Goal: Task Accomplishment & Management: Complete application form

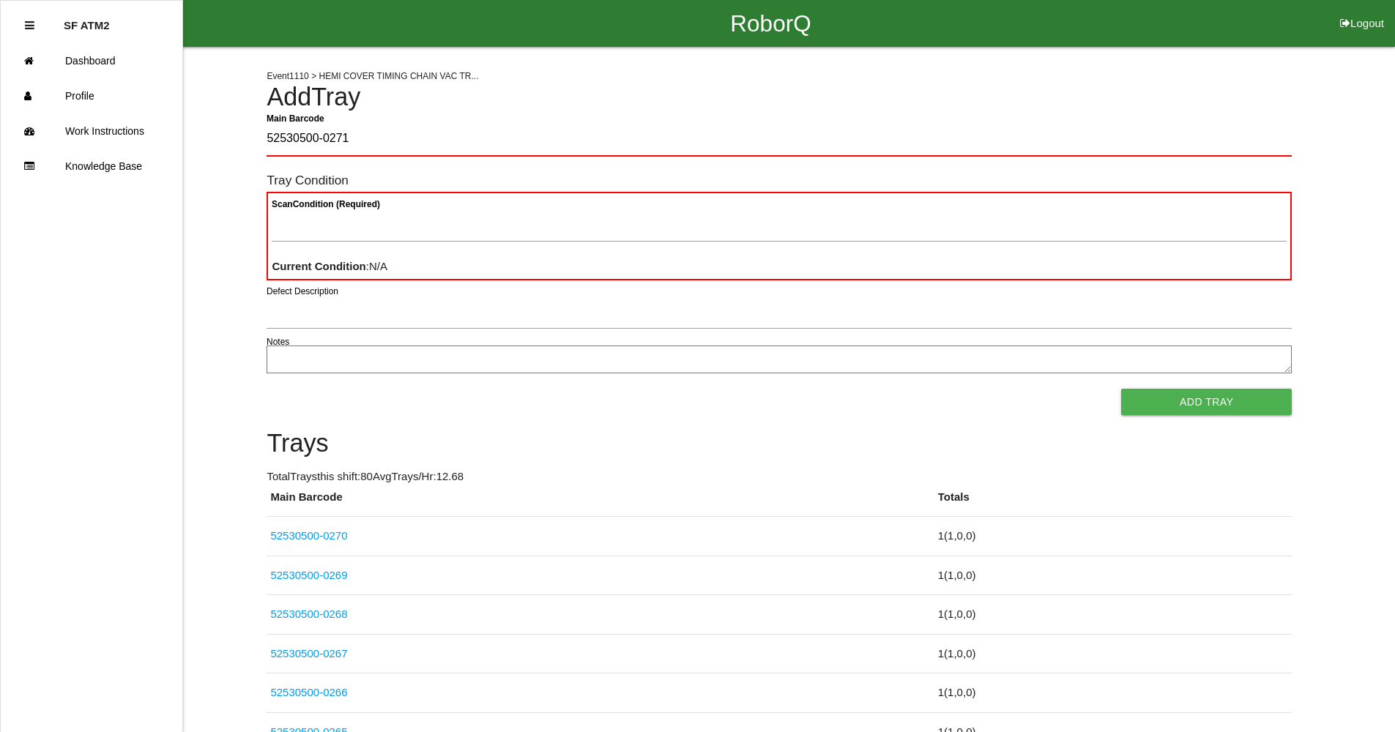
type Barcode "52530500-0271"
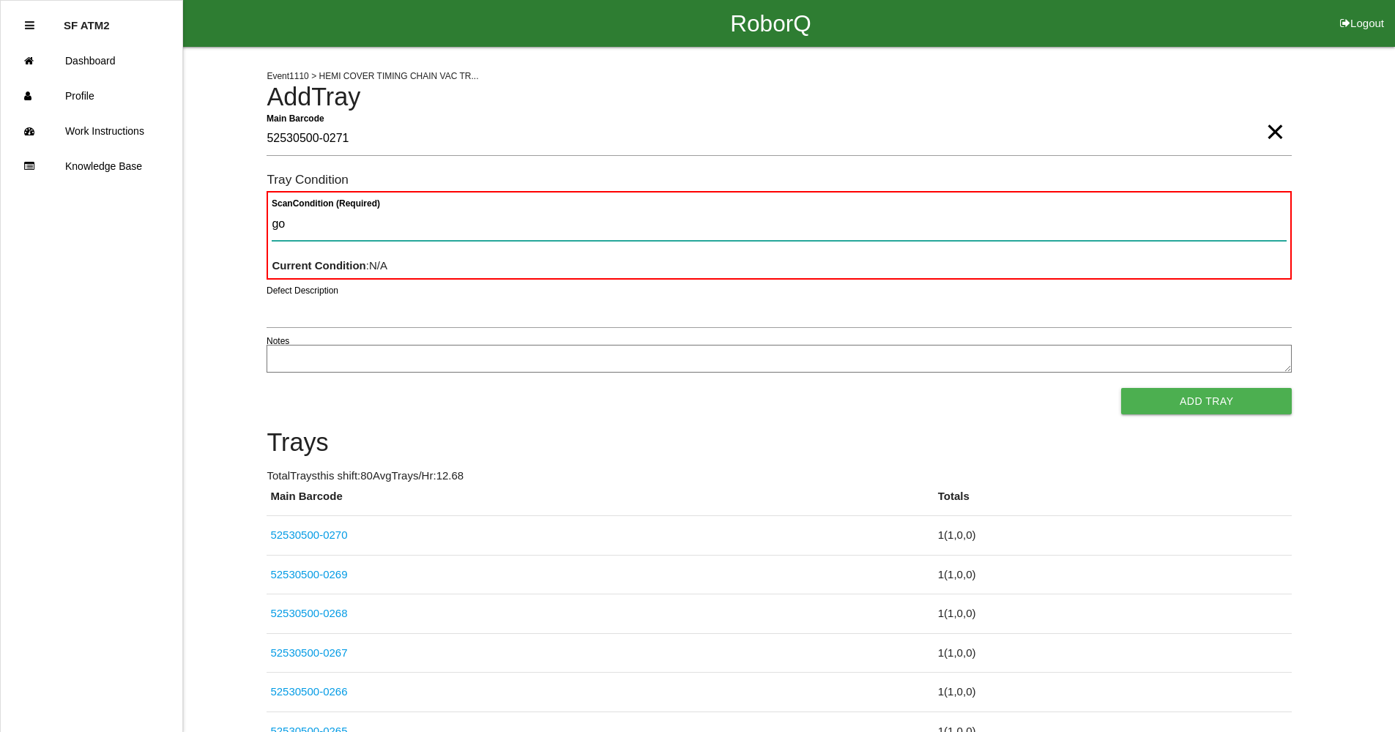
type Condition "goo"
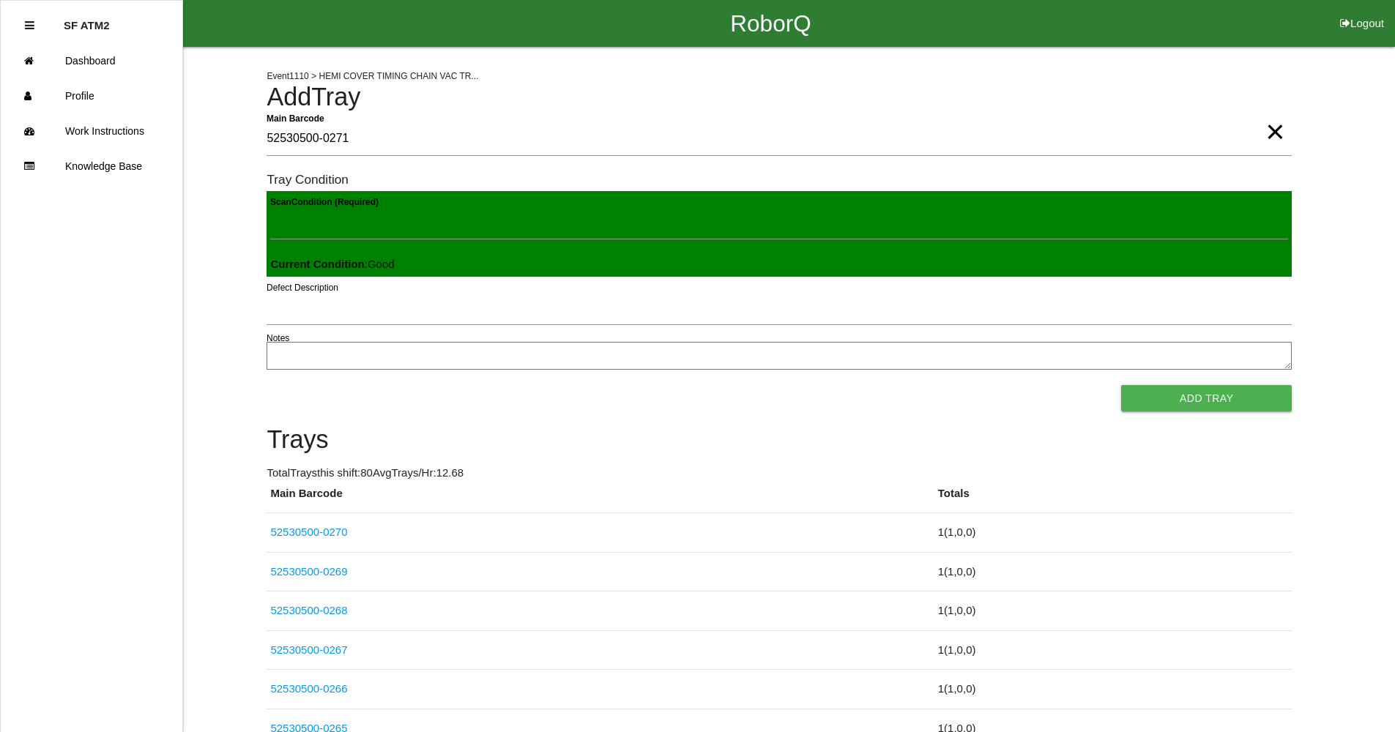
click at [1121, 385] on button "Add Tray" at bounding box center [1206, 398] width 171 height 26
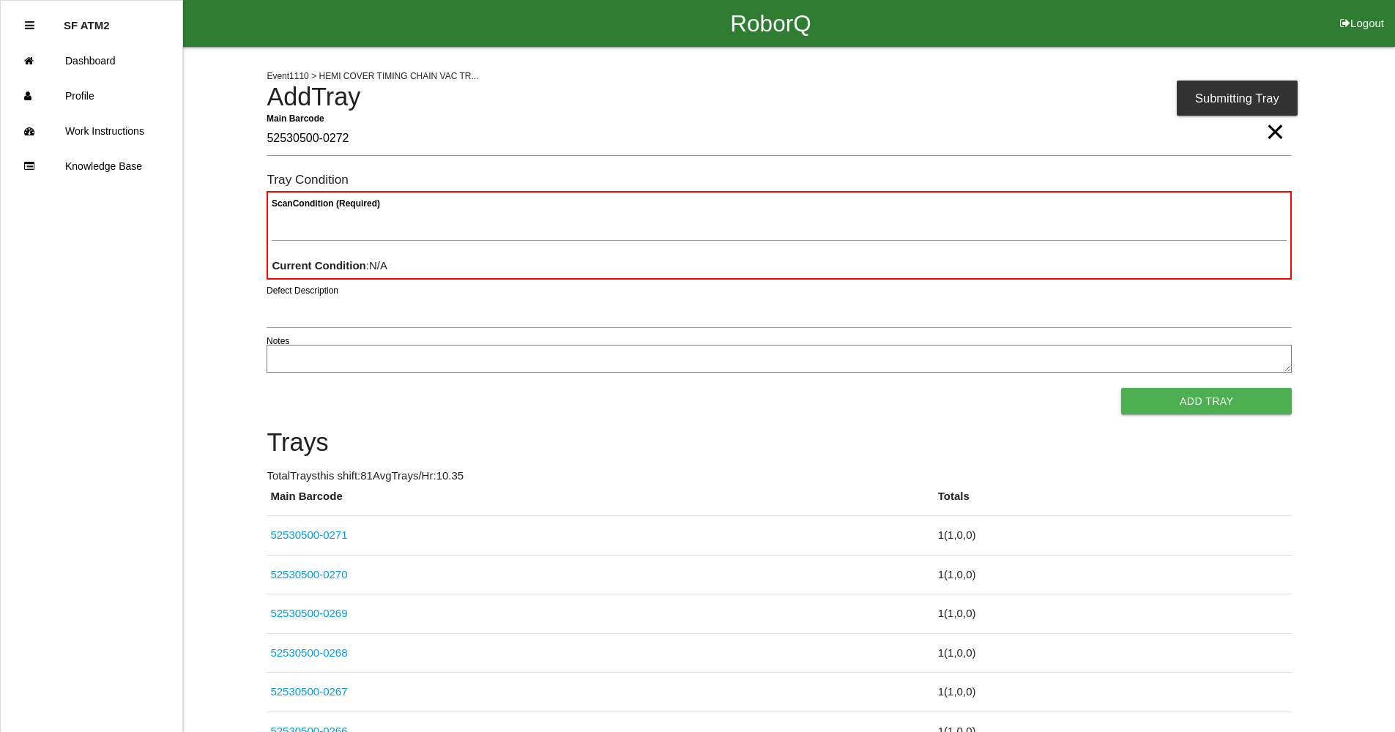
type Barcode "52530500-0272"
type Condition "goo"
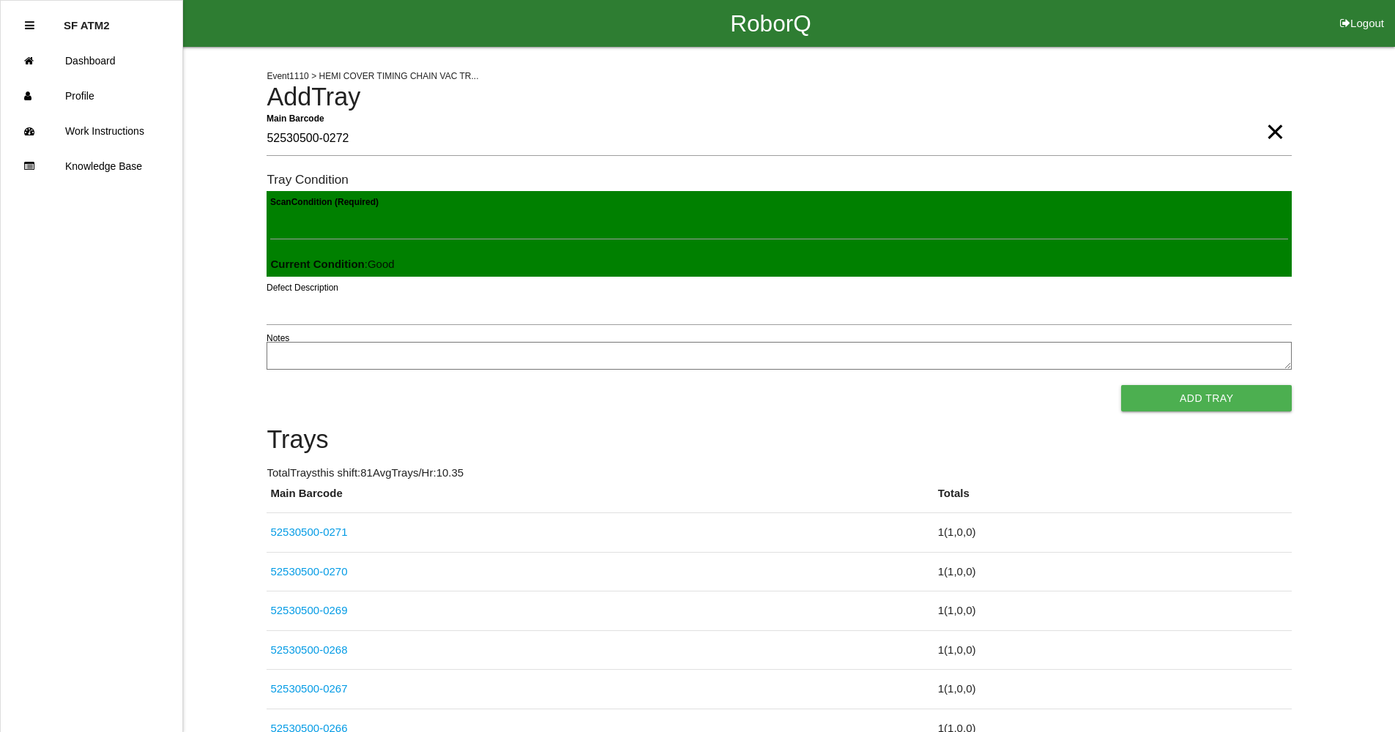
click at [1121, 385] on button "Add Tray" at bounding box center [1206, 398] width 171 height 26
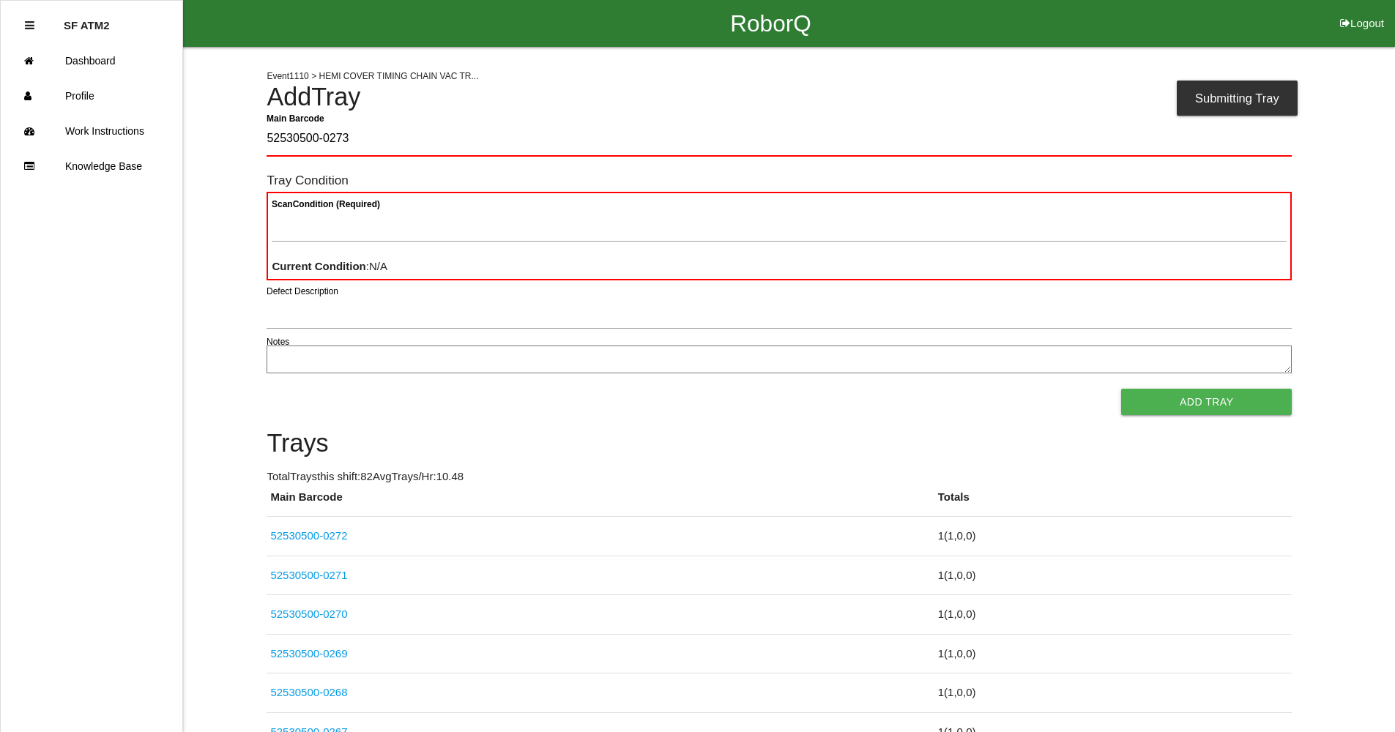
type Barcode "52530500-0273"
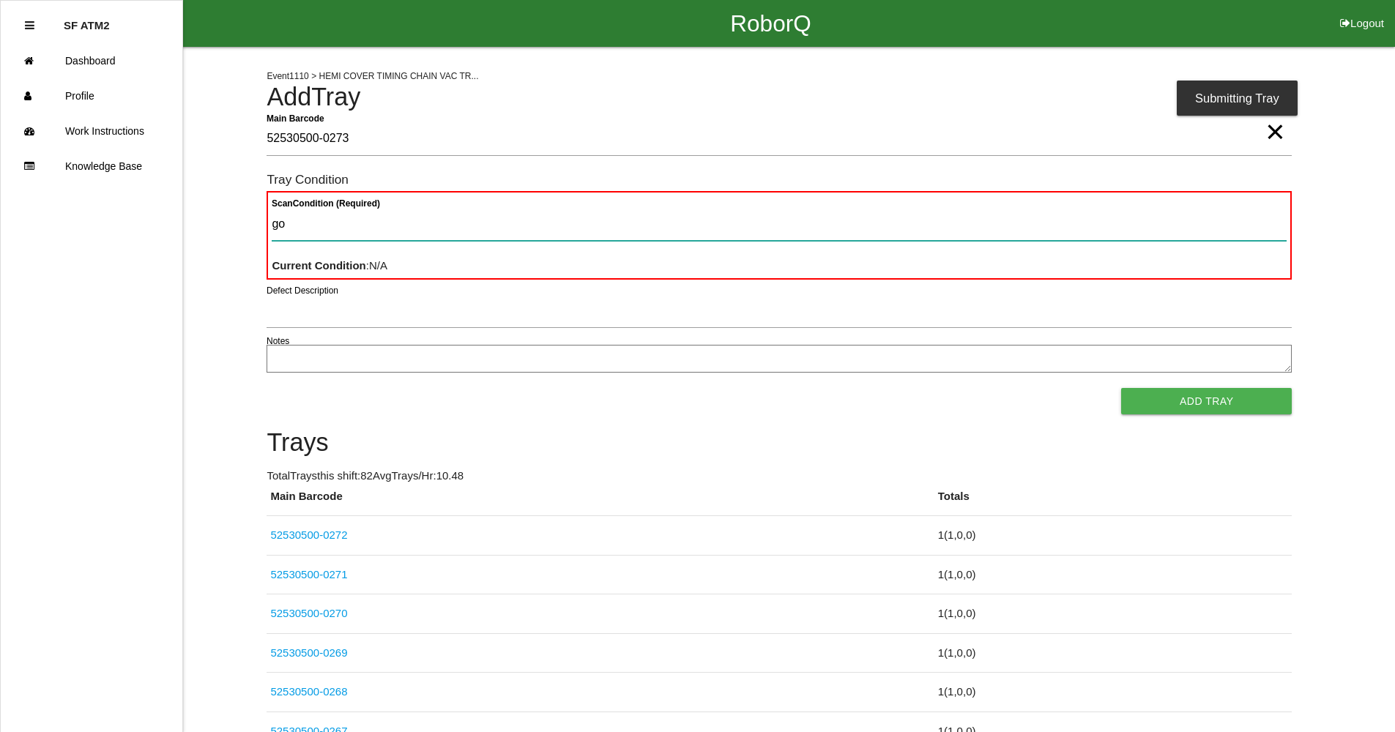
type Condition "goo"
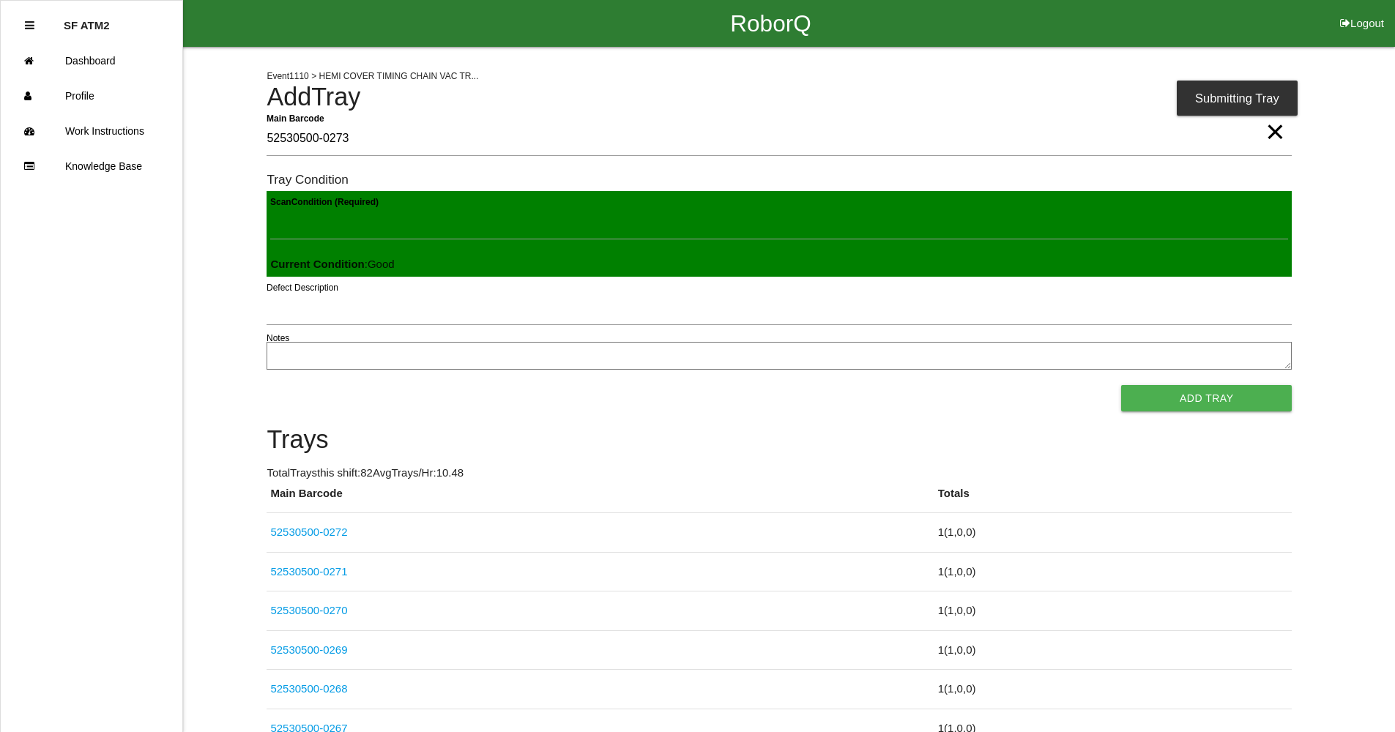
click at [1121, 385] on button "Add Tray" at bounding box center [1206, 398] width 171 height 26
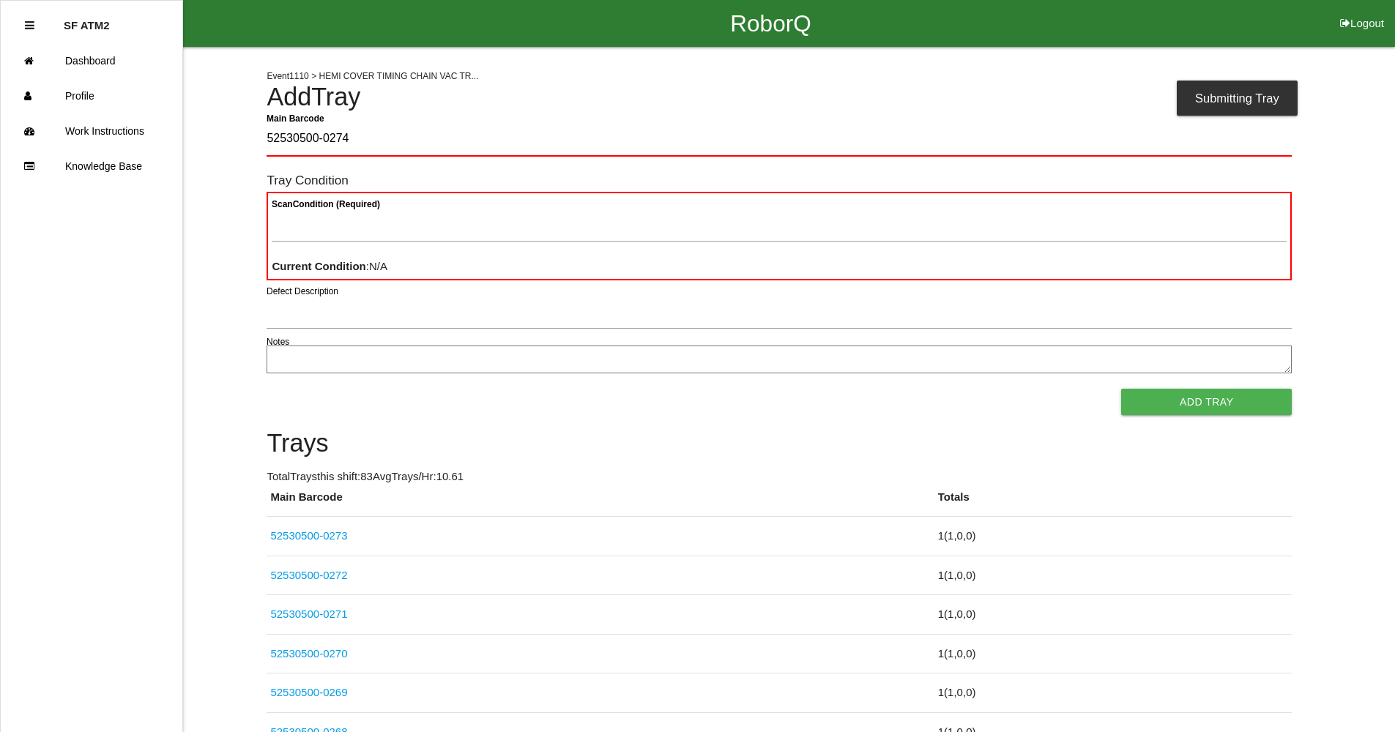
type Barcode "52530500-0274"
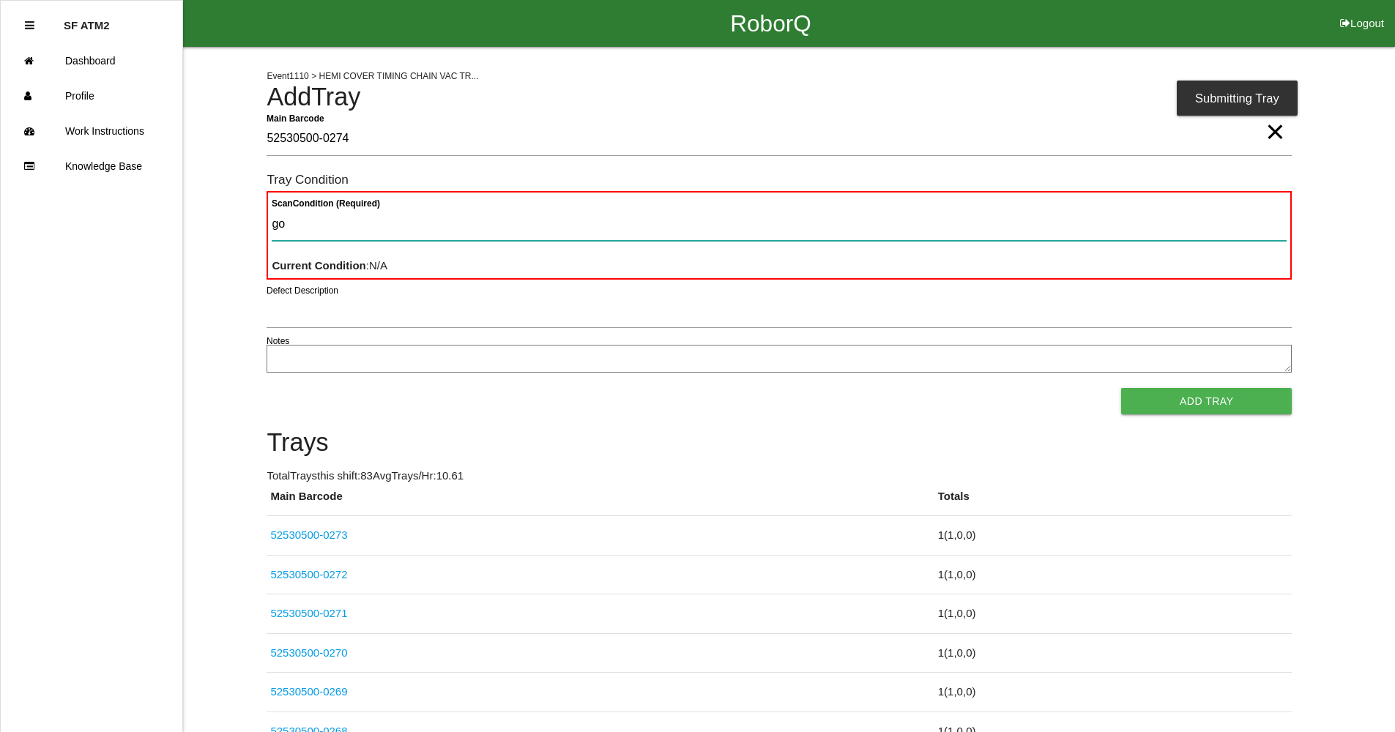
type Condition "goo"
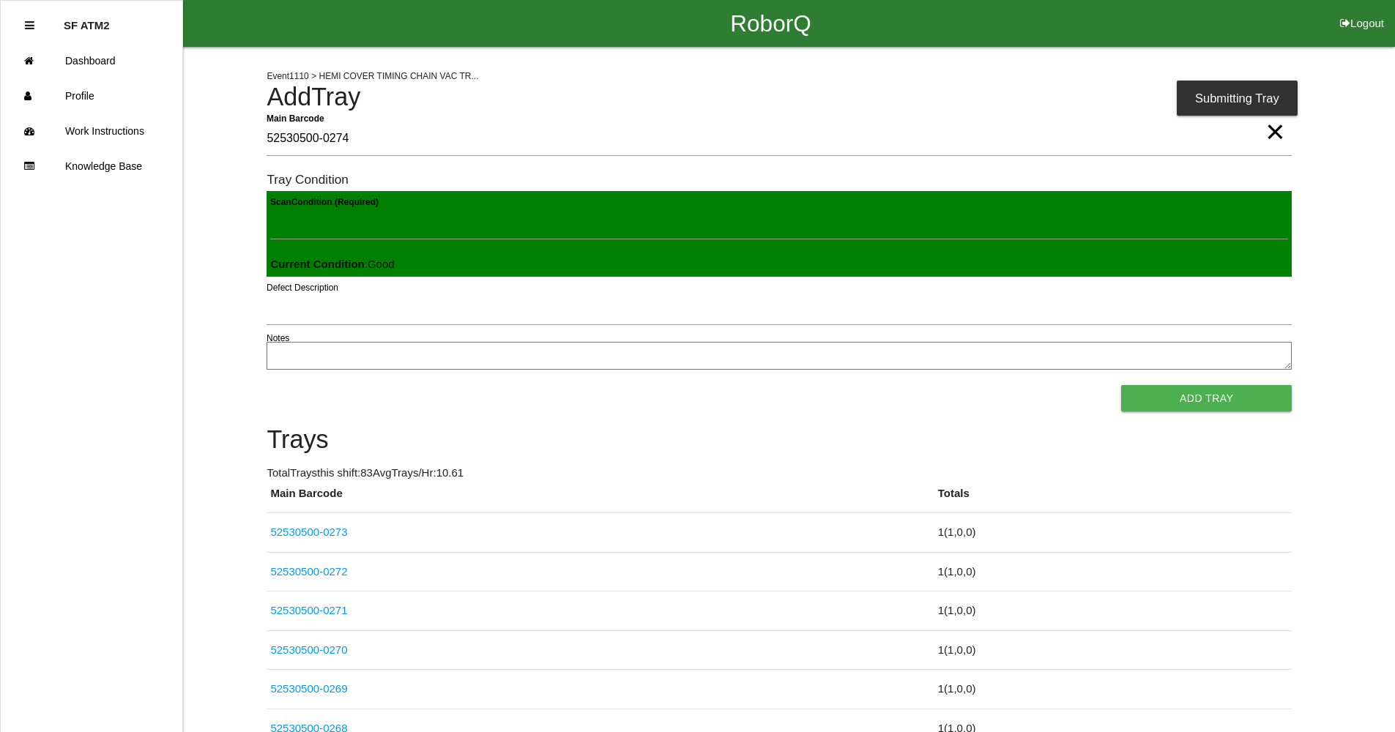
click at [1121, 385] on button "Add Tray" at bounding box center [1206, 398] width 171 height 26
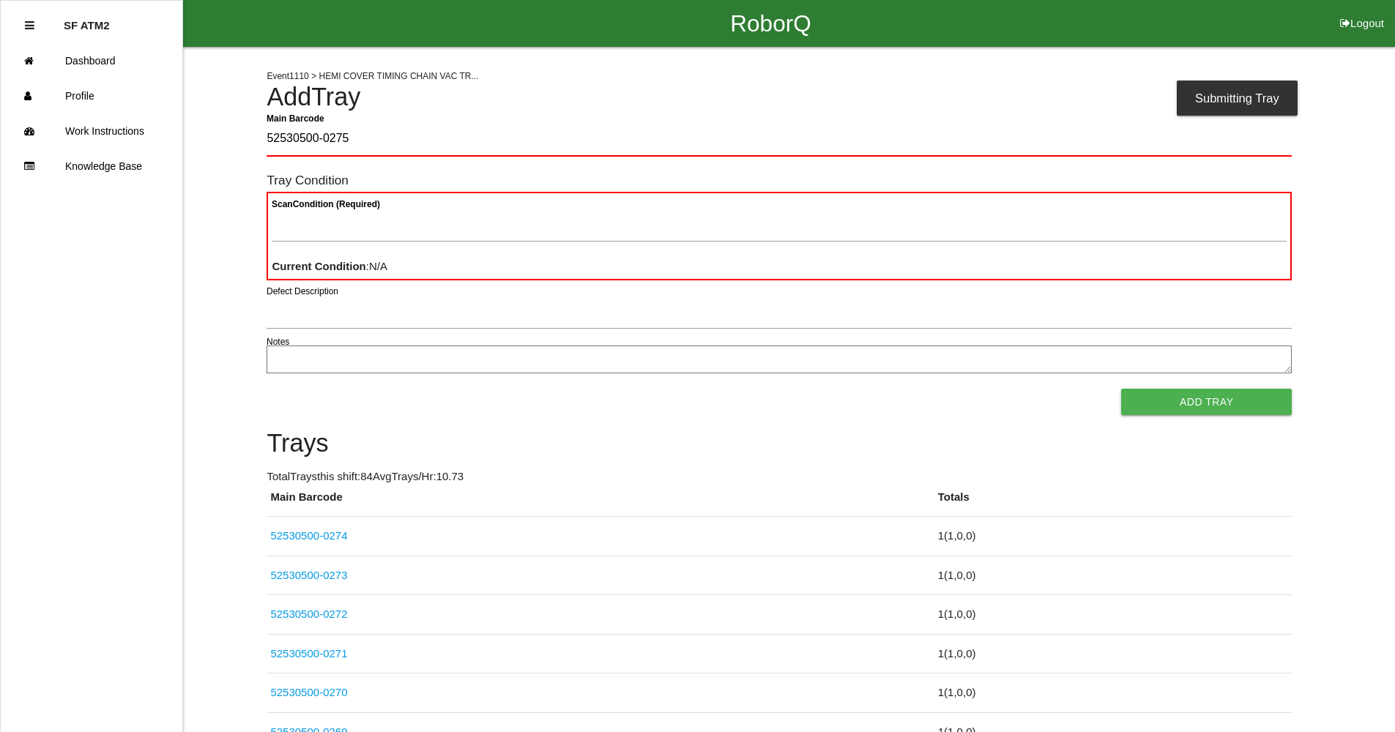
type Barcode "52530500-0275"
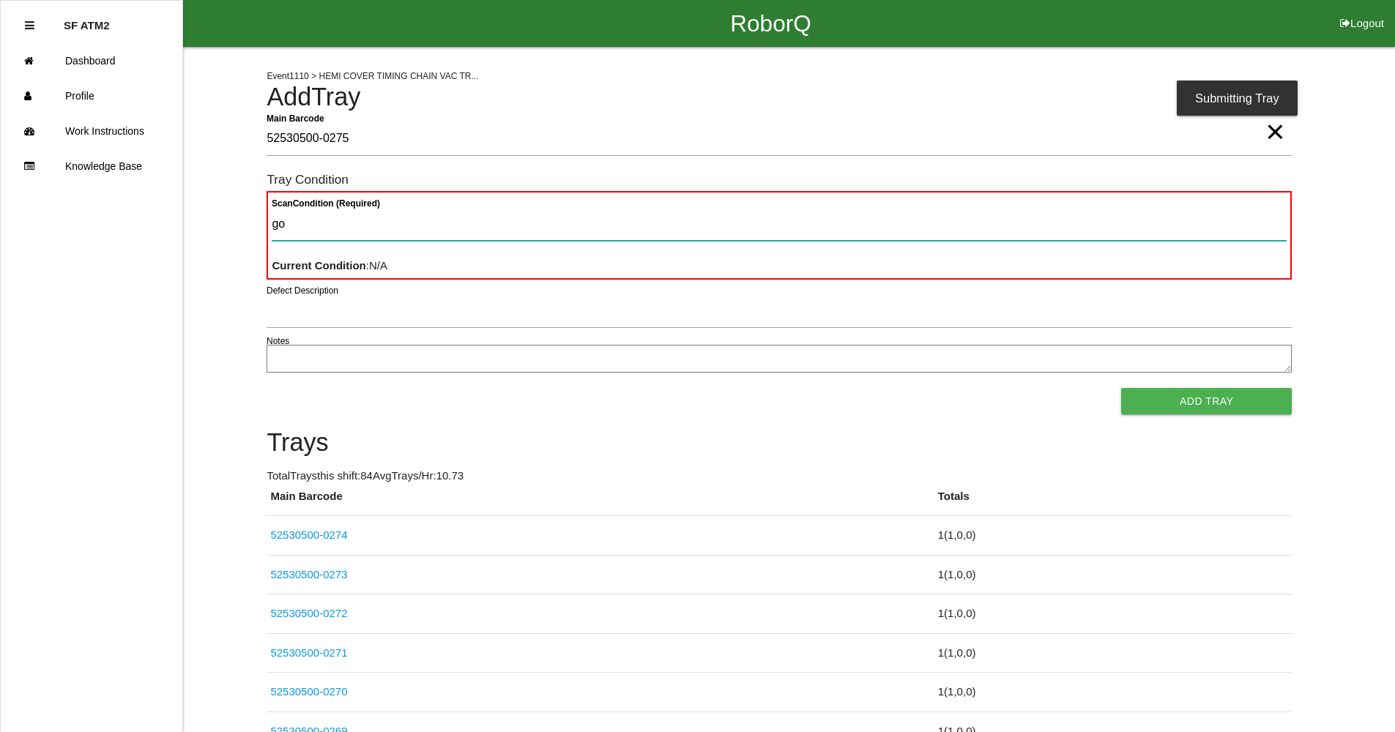
type Condition "goo"
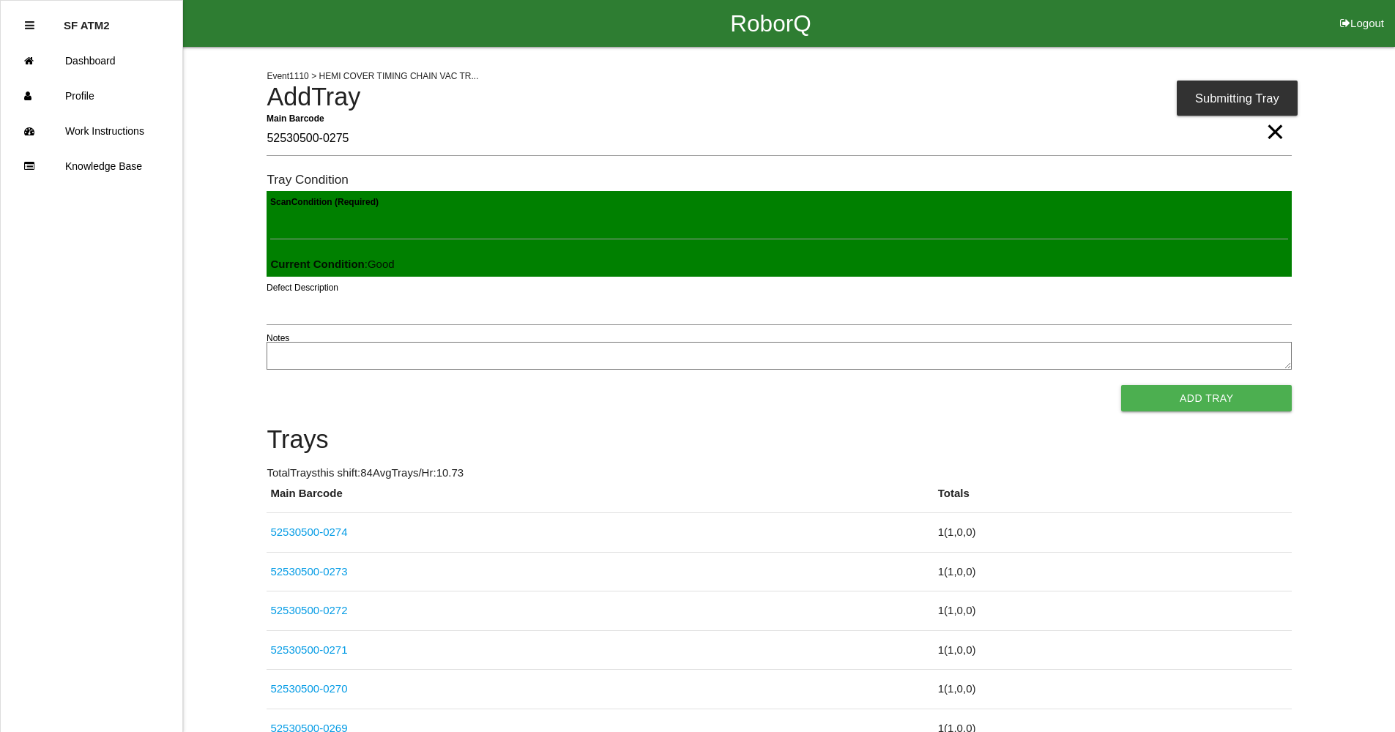
click at [1121, 385] on button "Add Tray" at bounding box center [1206, 398] width 171 height 26
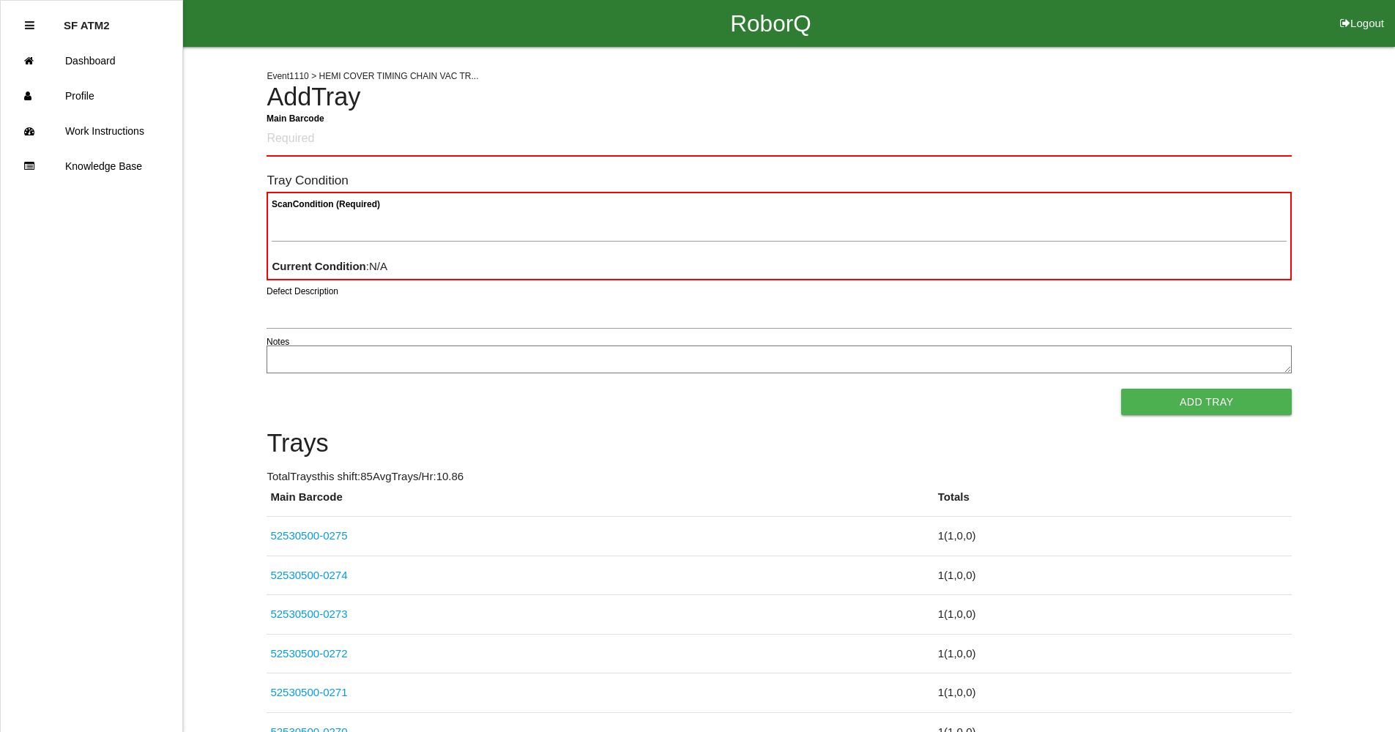
click at [1008, 41] on div "RoborQ Logout" at bounding box center [770, 23] width 1249 height 47
